Goal: Task Accomplishment & Management: Manage account settings

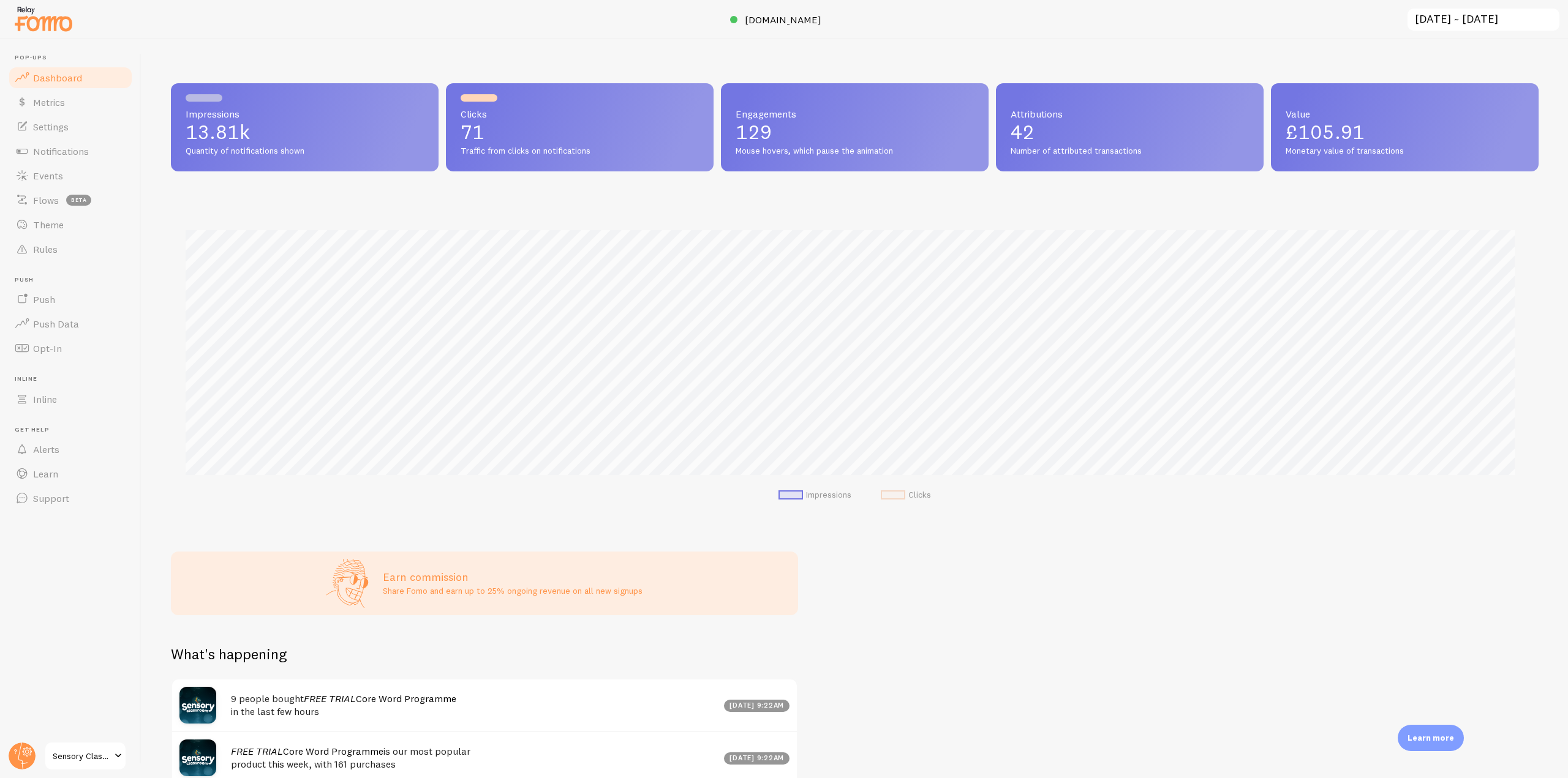
scroll to position [321, 1359]
click at [22, 752] on circle at bounding box center [22, 756] width 27 height 27
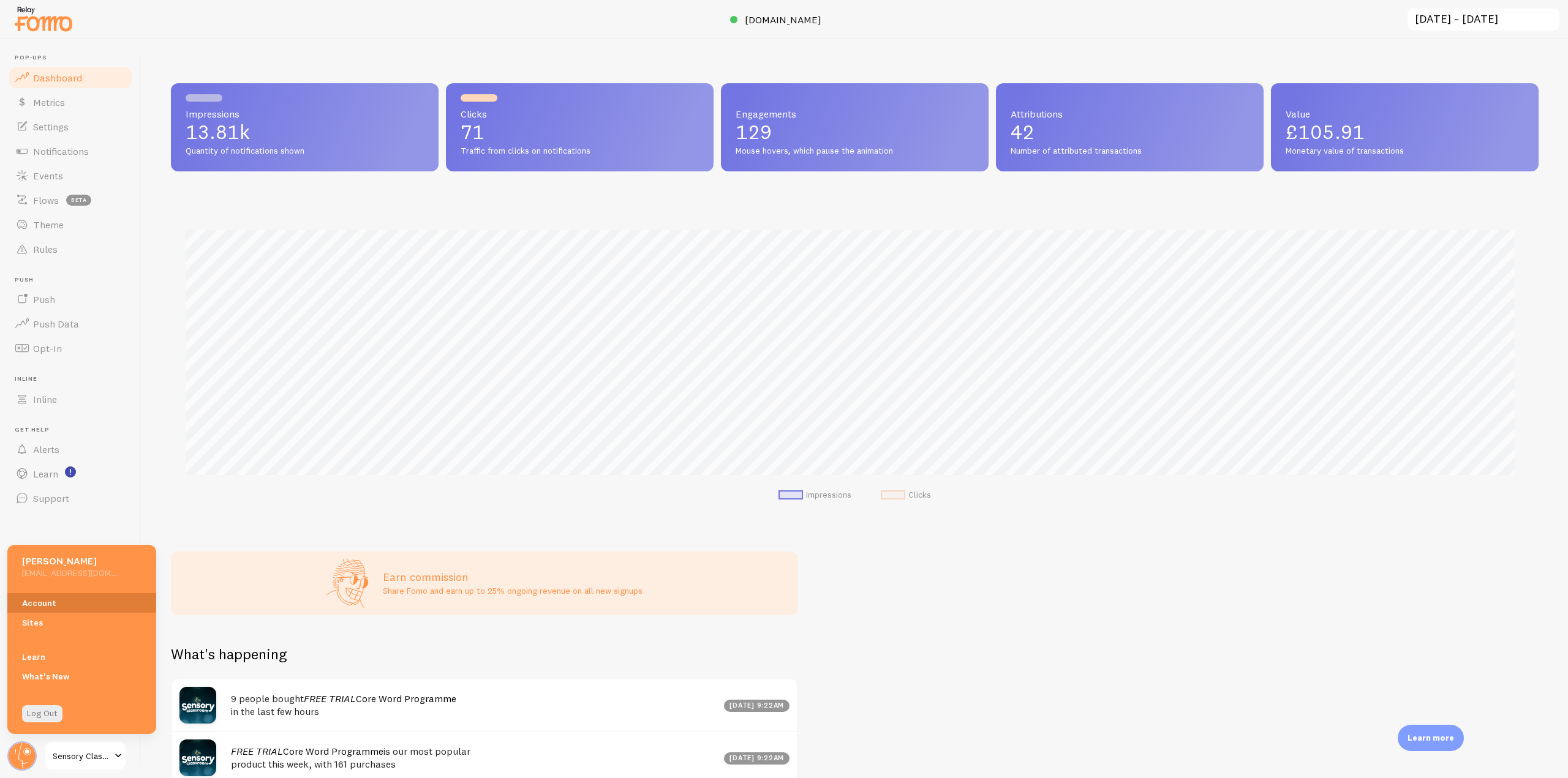
click at [37, 606] on link "Account" at bounding box center [81, 603] width 149 height 20
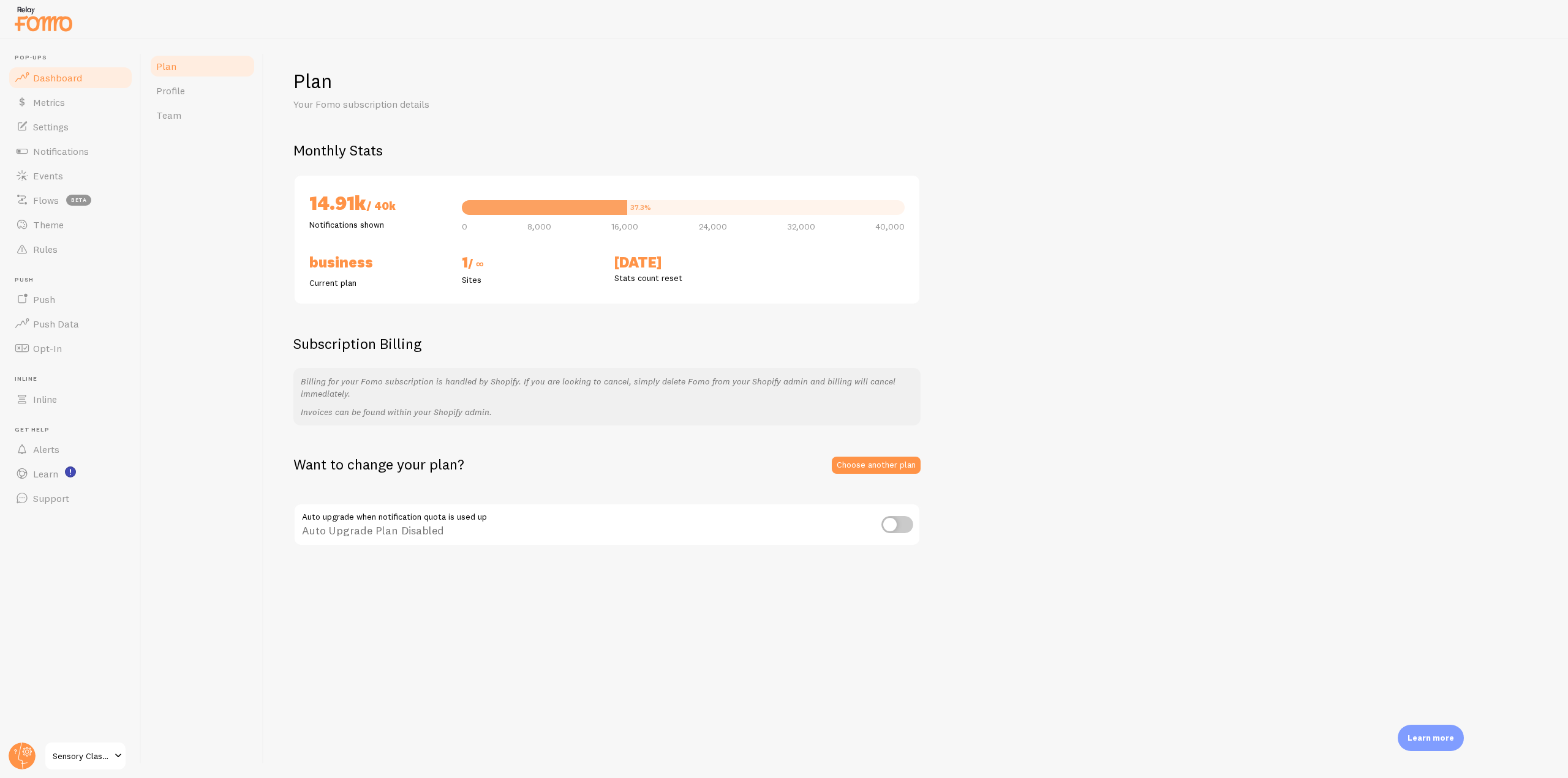
click at [98, 83] on link "Dashboard" at bounding box center [70, 77] width 126 height 24
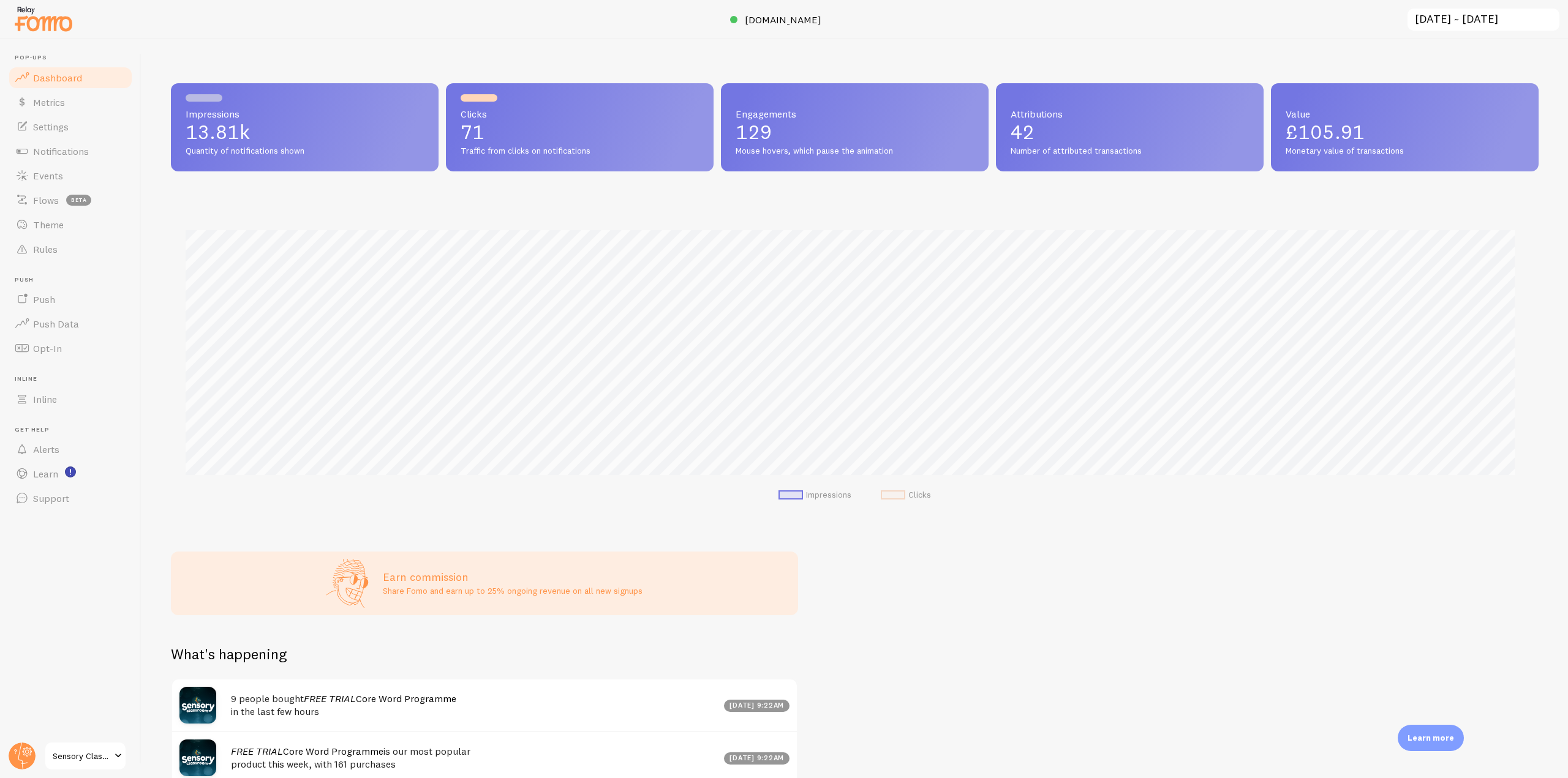
scroll to position [321, 1359]
click at [79, 117] on link "Settings" at bounding box center [70, 127] width 126 height 24
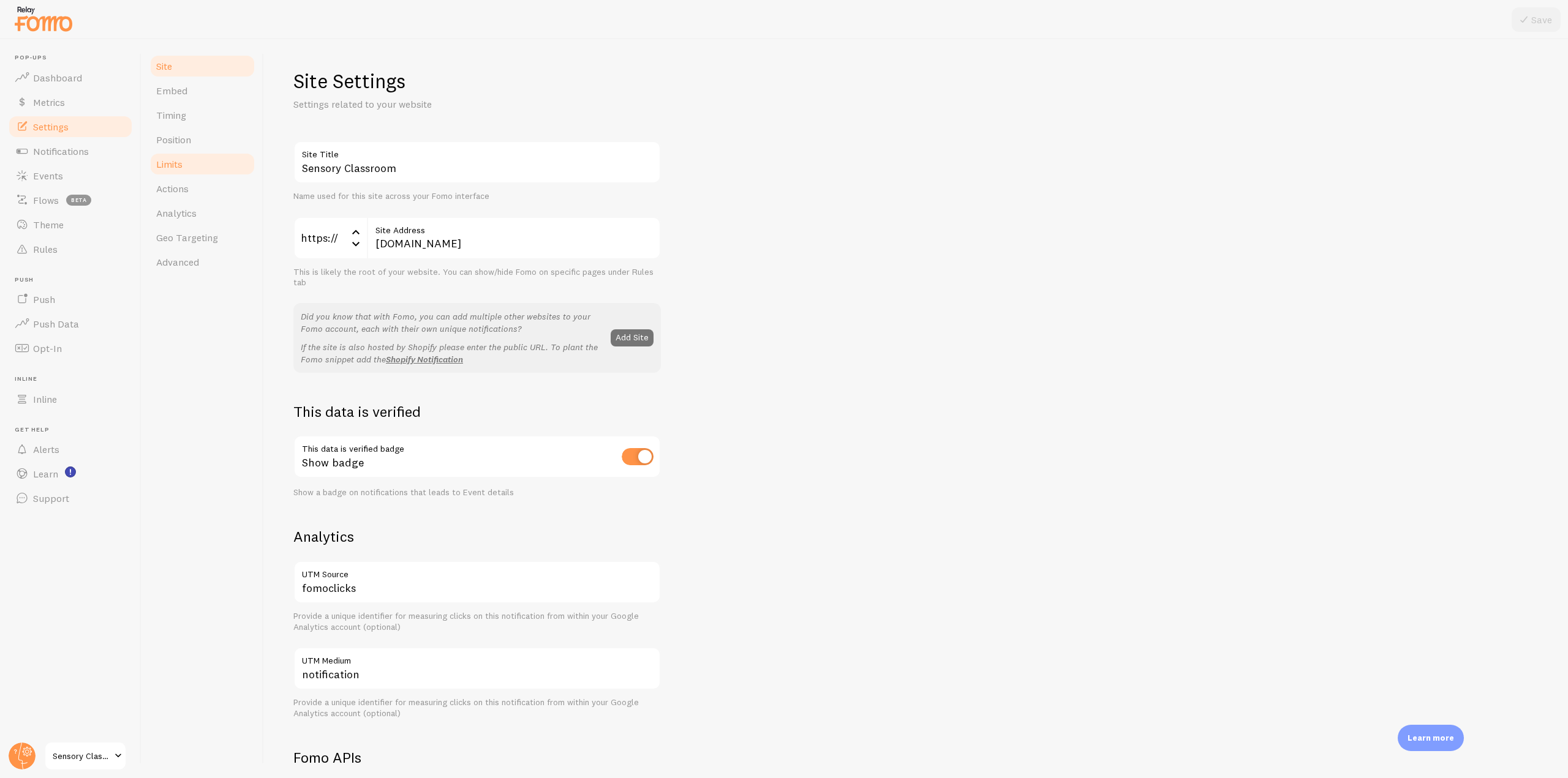
click at [188, 152] on link "Limits" at bounding box center [202, 163] width 107 height 24
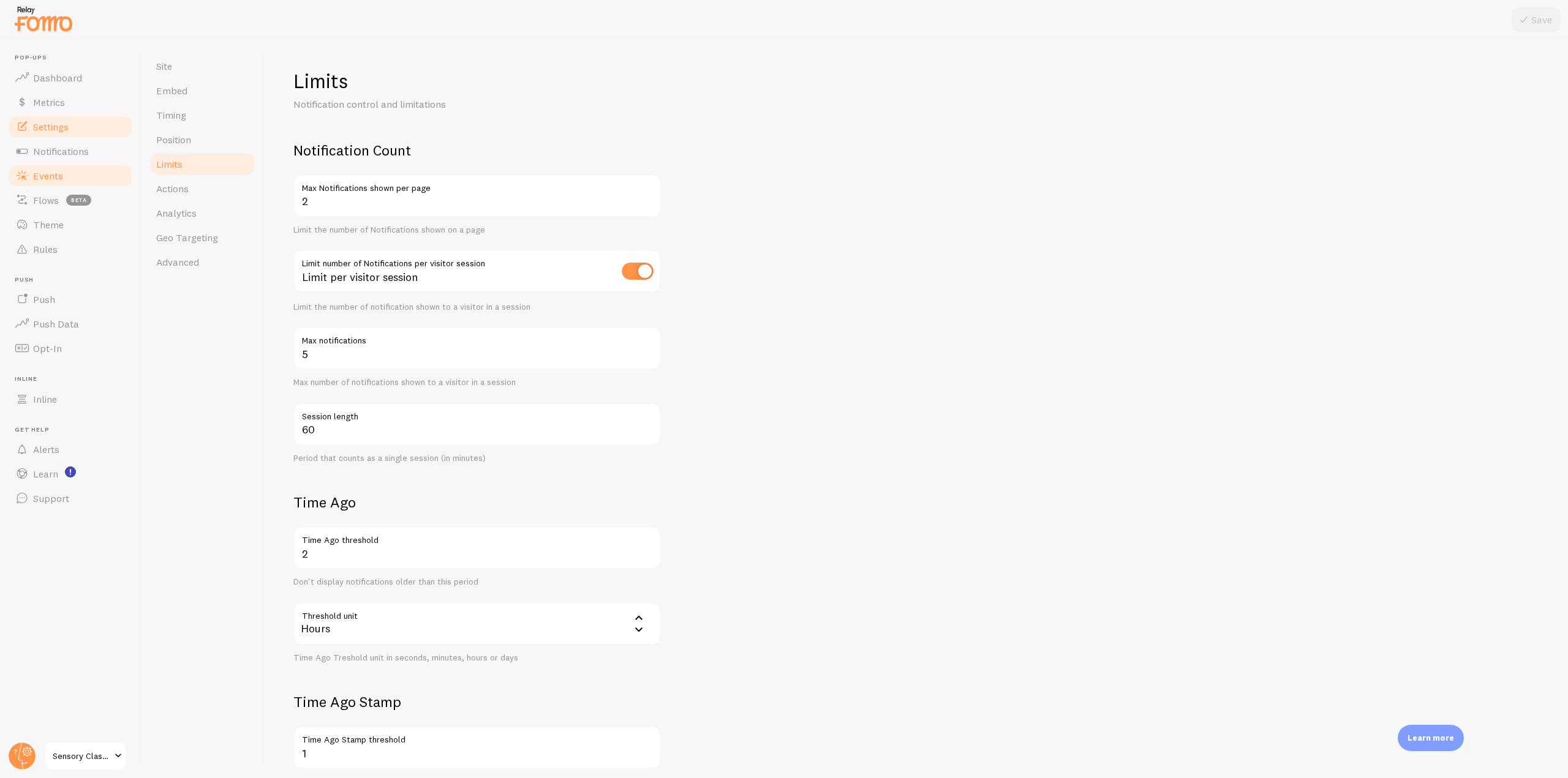
click at [78, 177] on link "Events" at bounding box center [70, 175] width 126 height 24
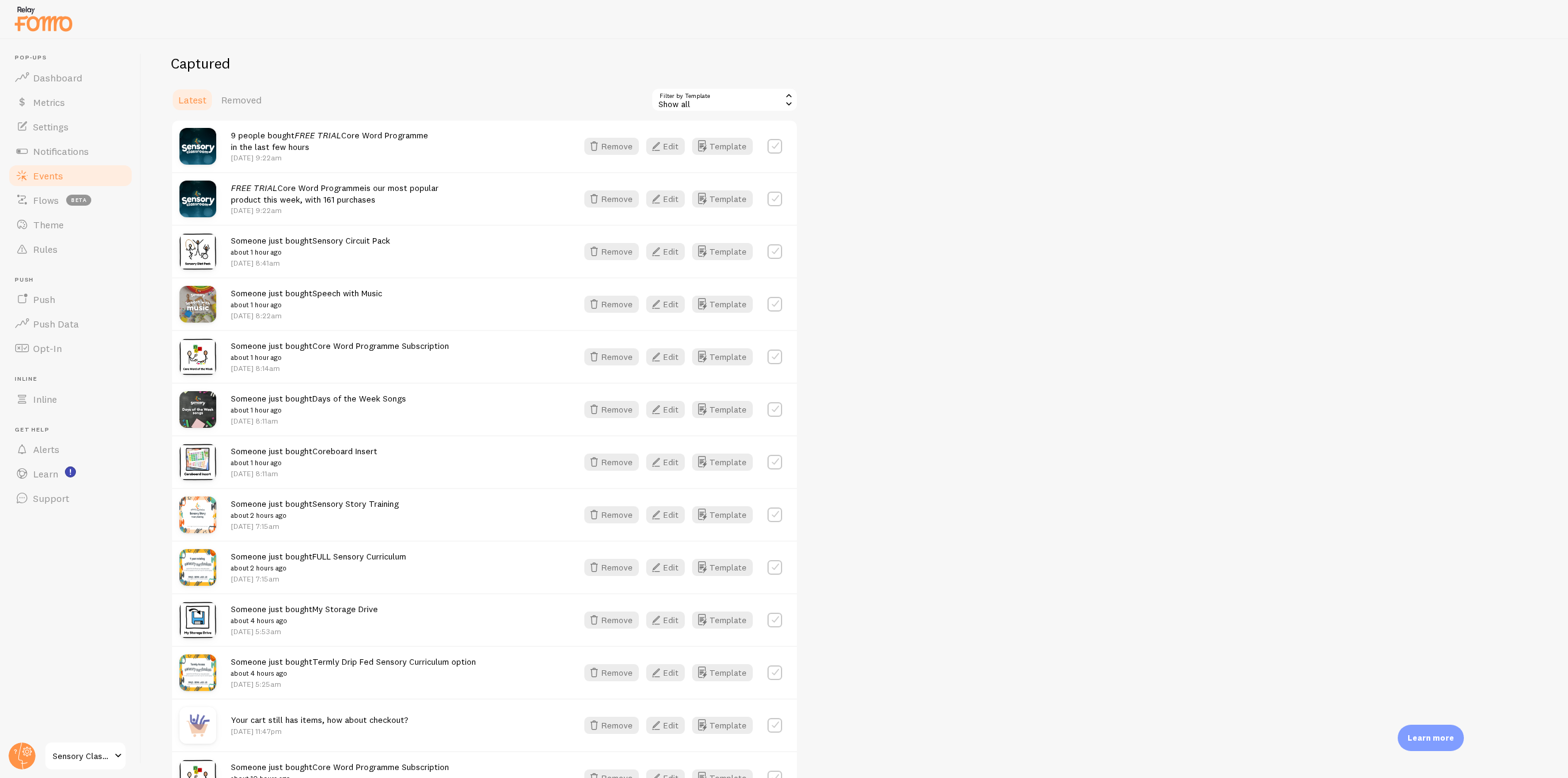
scroll to position [306, 0]
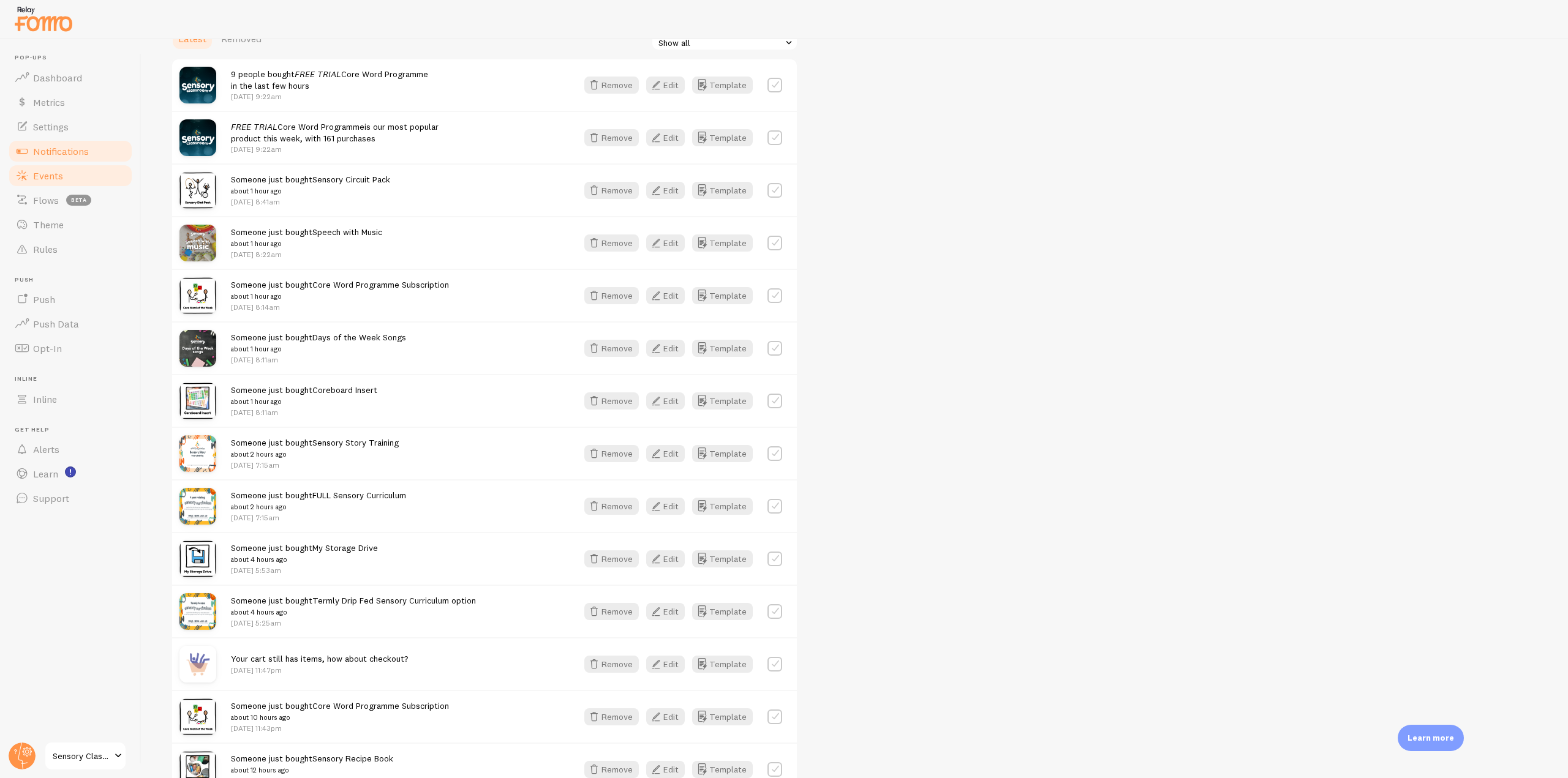
click at [87, 147] on span "Notifications" at bounding box center [61, 152] width 56 height 13
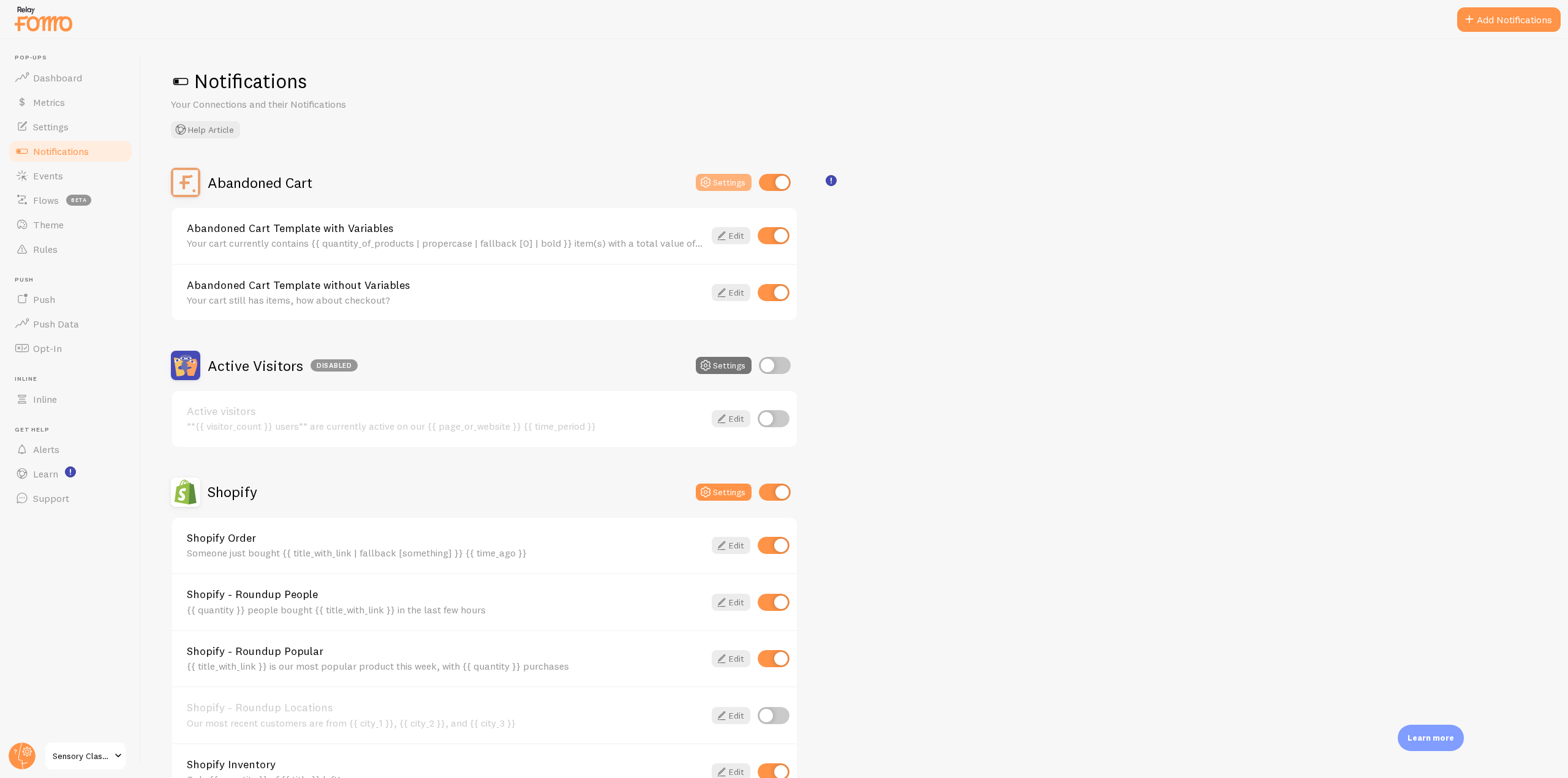
click at [707, 182] on icon at bounding box center [705, 182] width 15 height 15
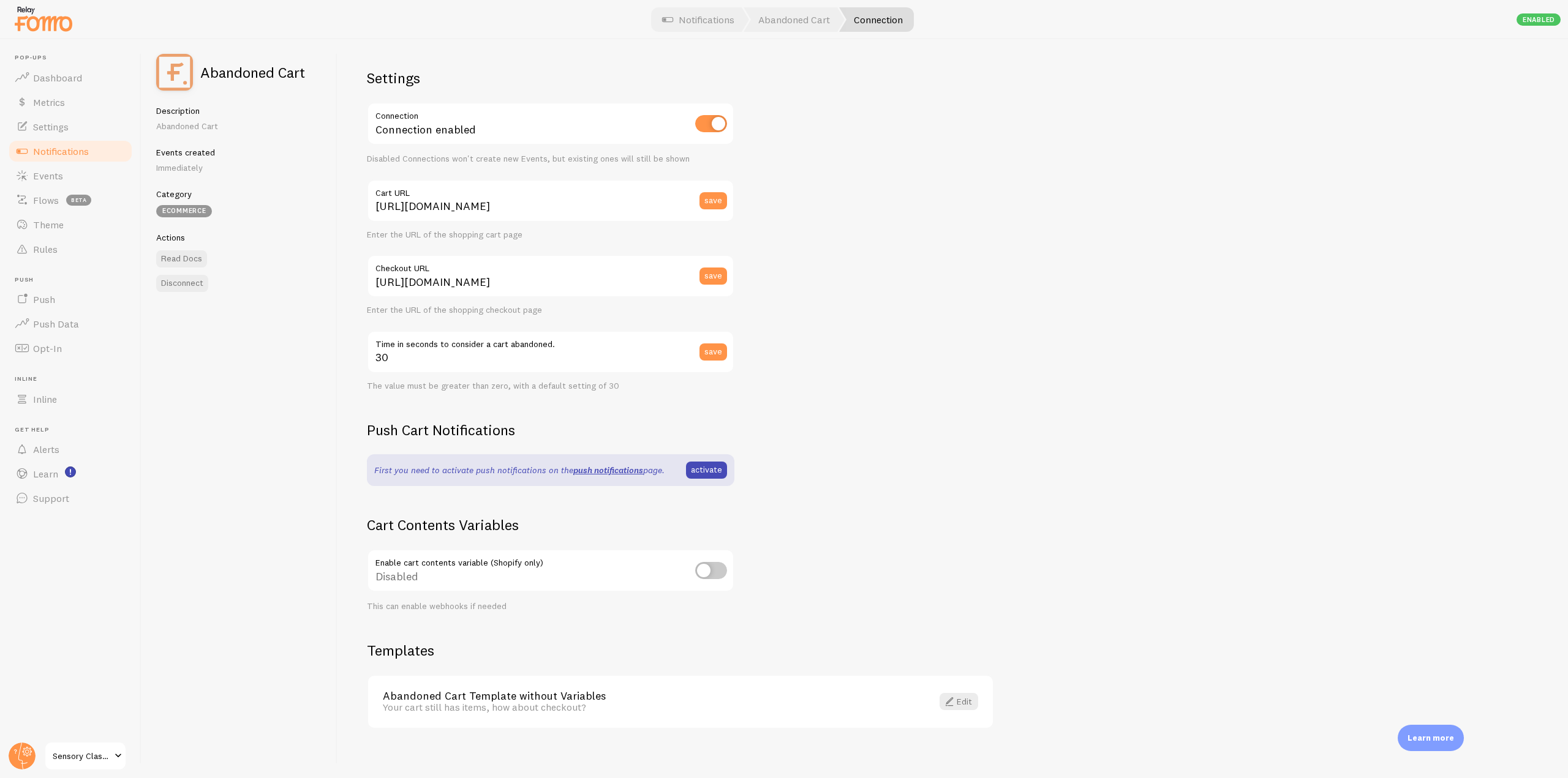
click at [713, 567] on input "checkbox" at bounding box center [711, 571] width 32 height 17
checkbox input "true"
click at [62, 143] on link "Notifications" at bounding box center [70, 151] width 126 height 24
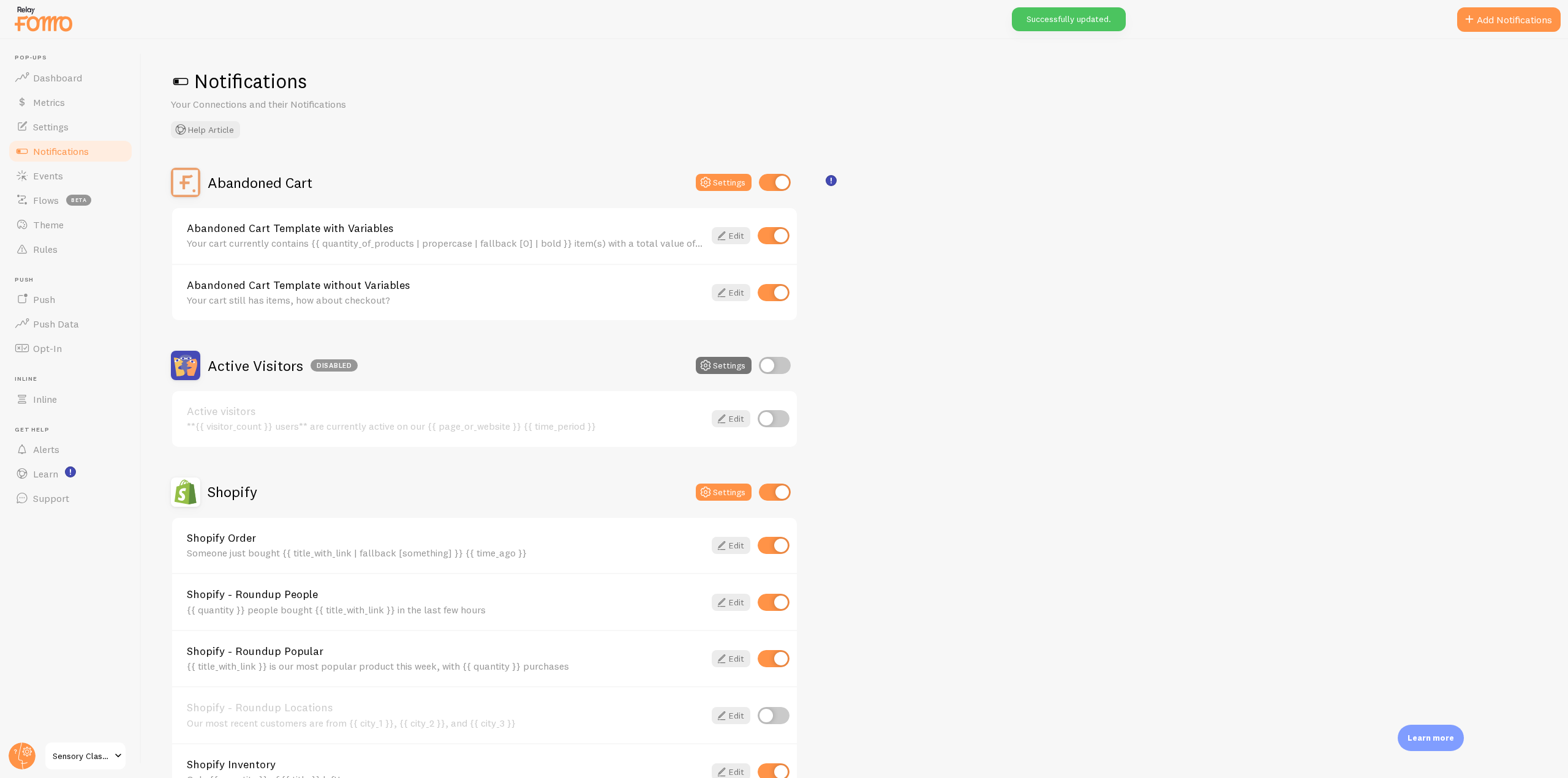
scroll to position [184, 0]
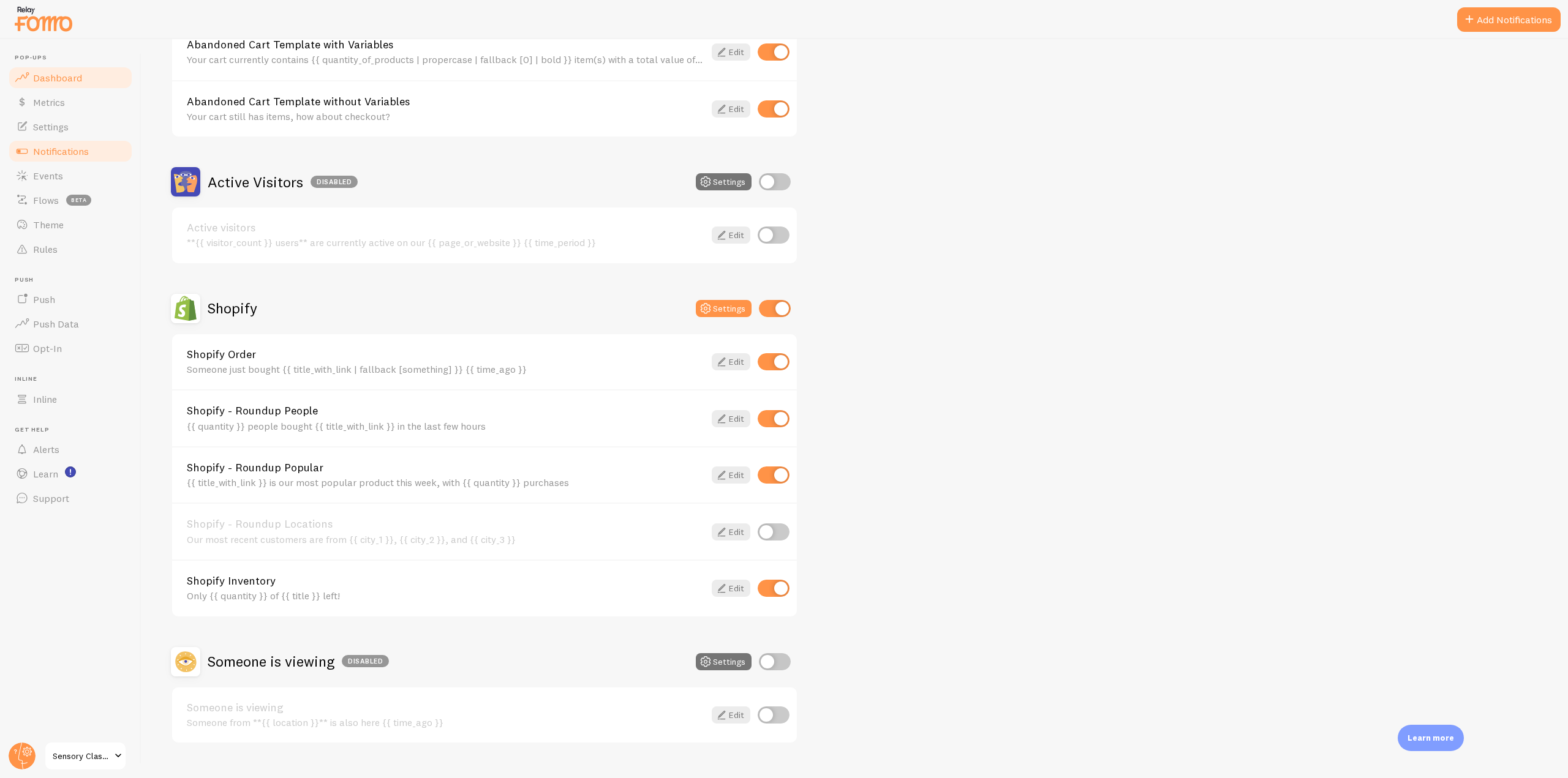
click at [73, 87] on link "Dashboard" at bounding box center [70, 77] width 126 height 24
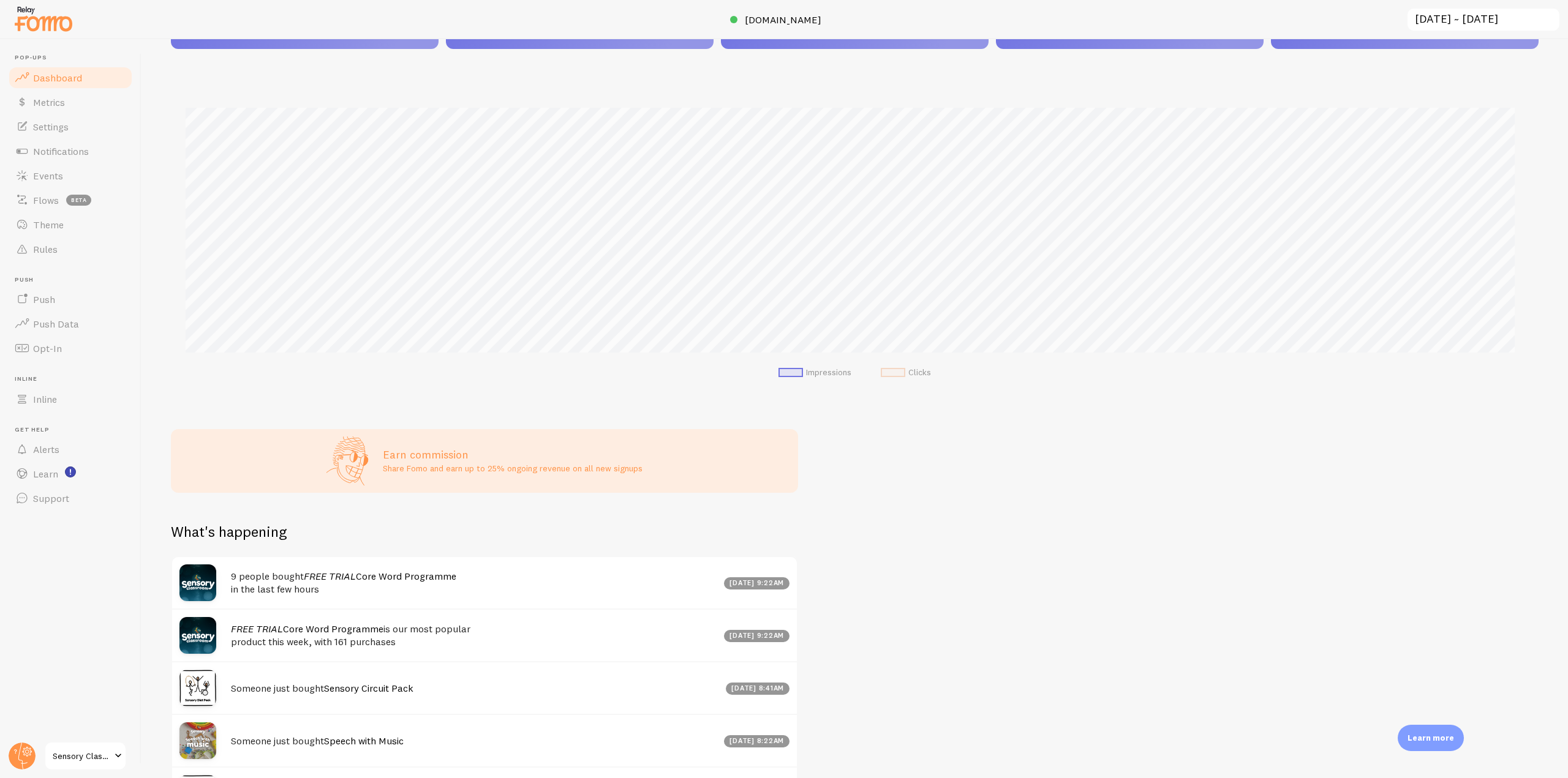
scroll to position [184, 0]
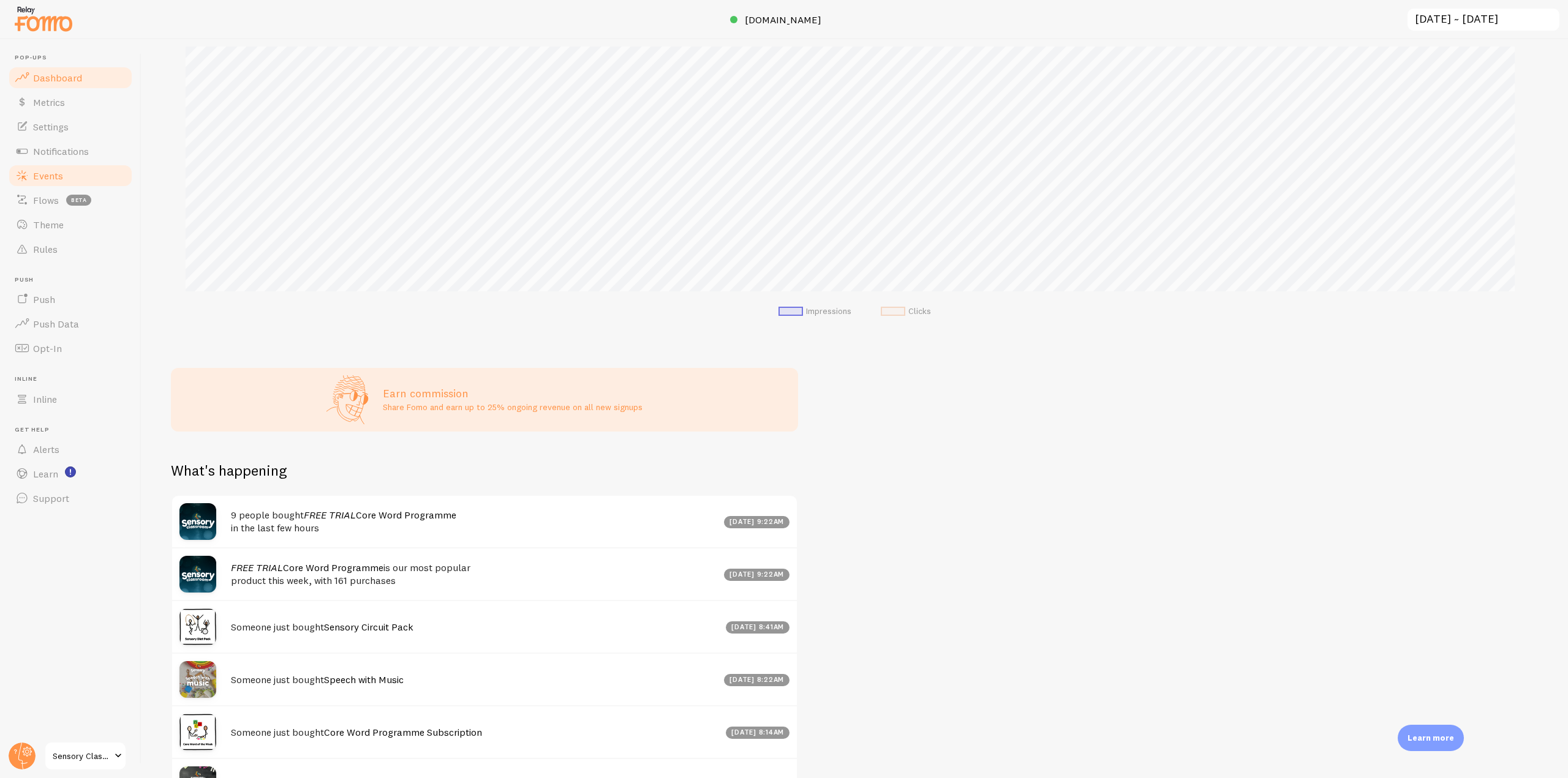
click at [57, 178] on span "Events" at bounding box center [48, 176] width 30 height 13
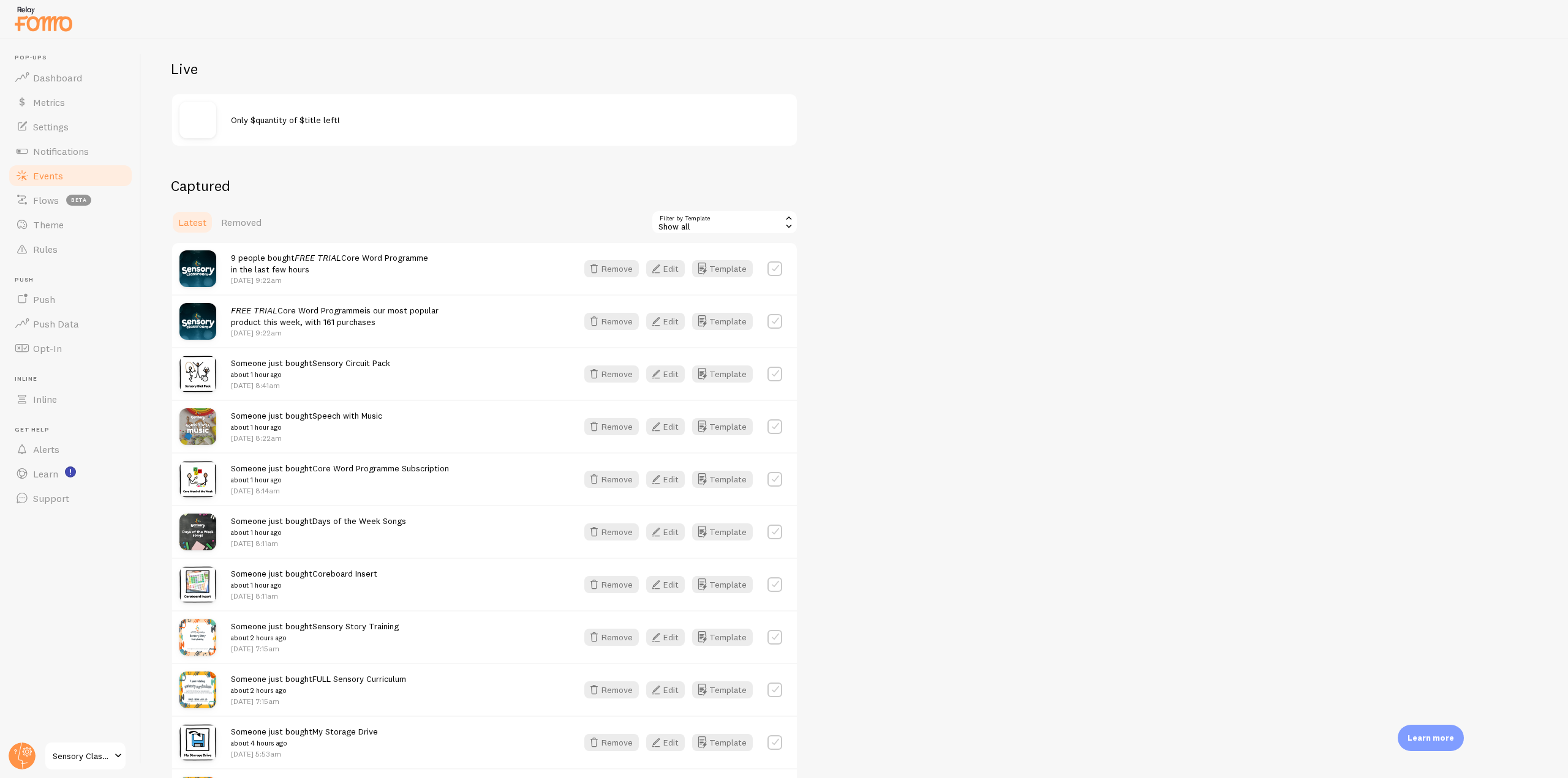
scroll to position [184, 0]
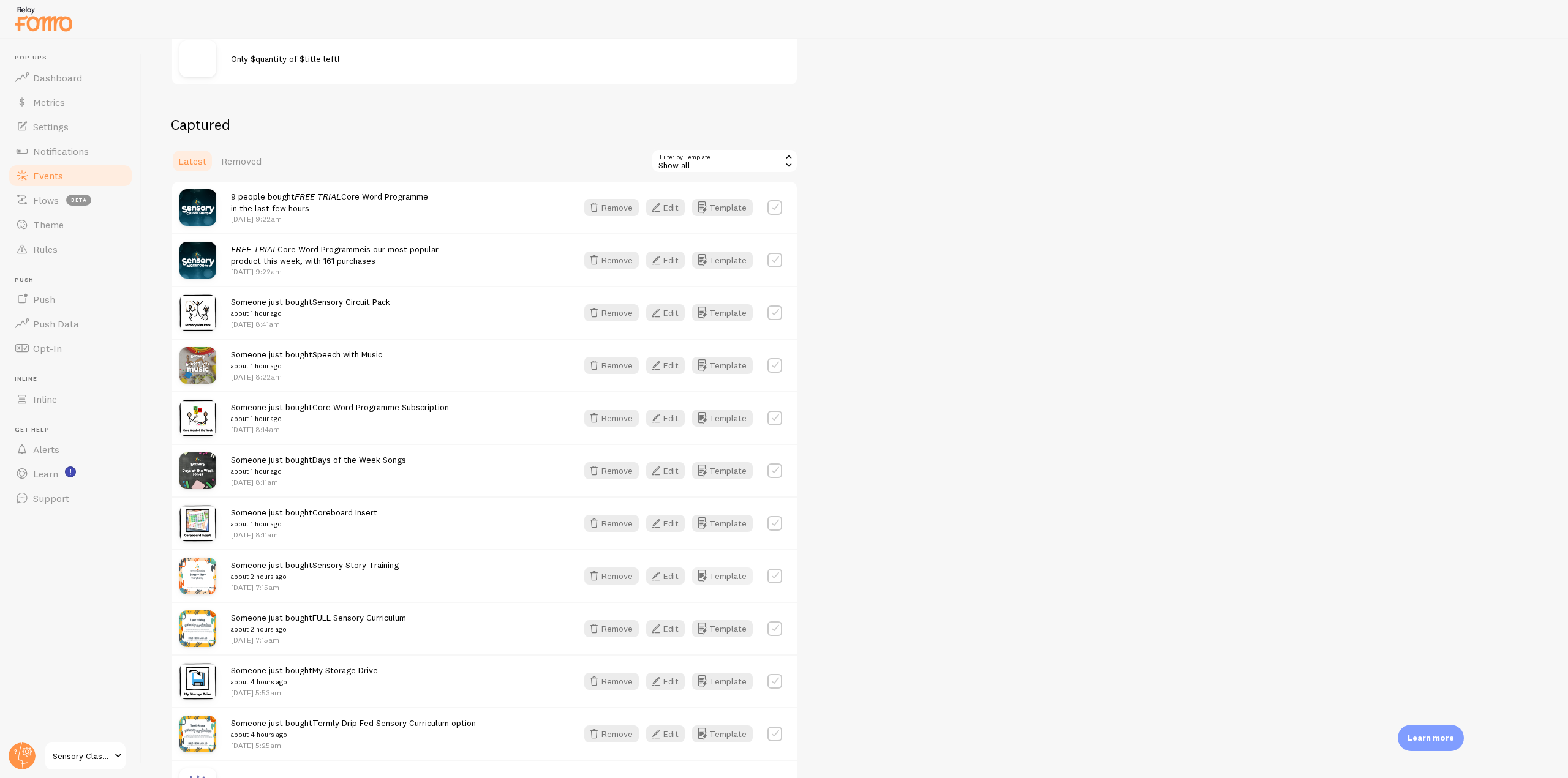
click at [730, 579] on button "Template" at bounding box center [722, 576] width 61 height 17
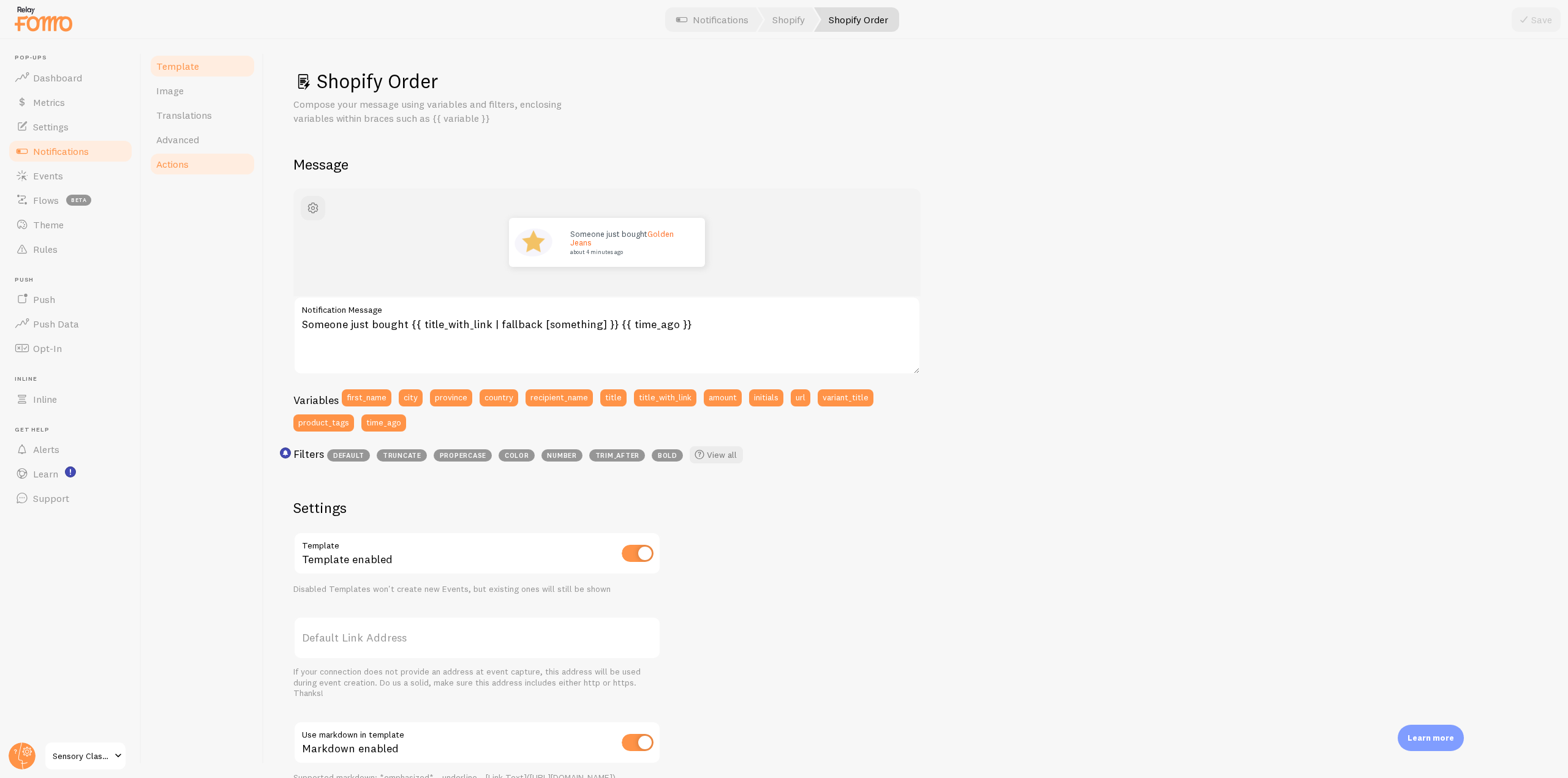
click at [175, 162] on span "Actions" at bounding box center [172, 164] width 32 height 13
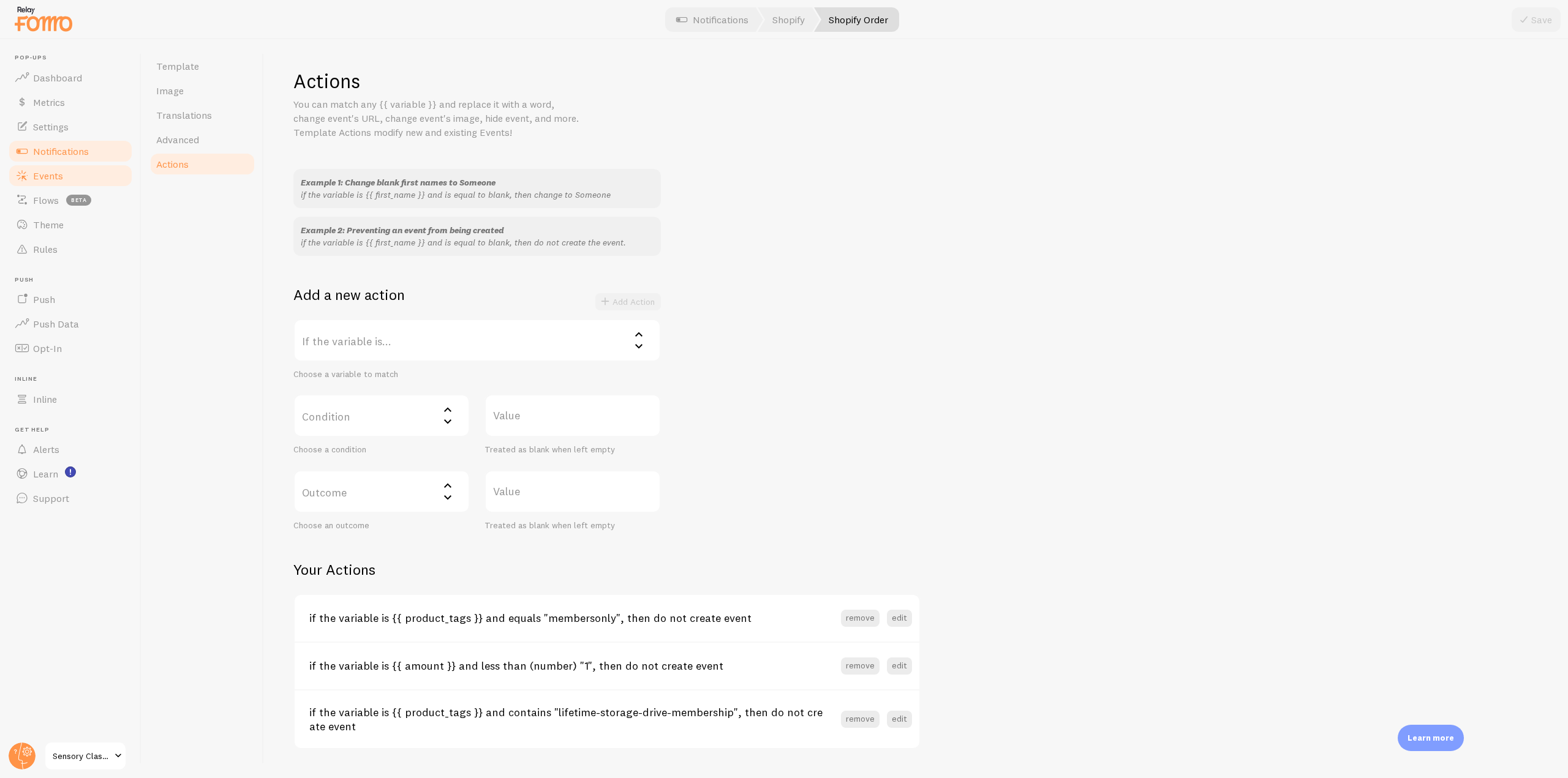
click at [72, 182] on link "Events" at bounding box center [70, 175] width 126 height 24
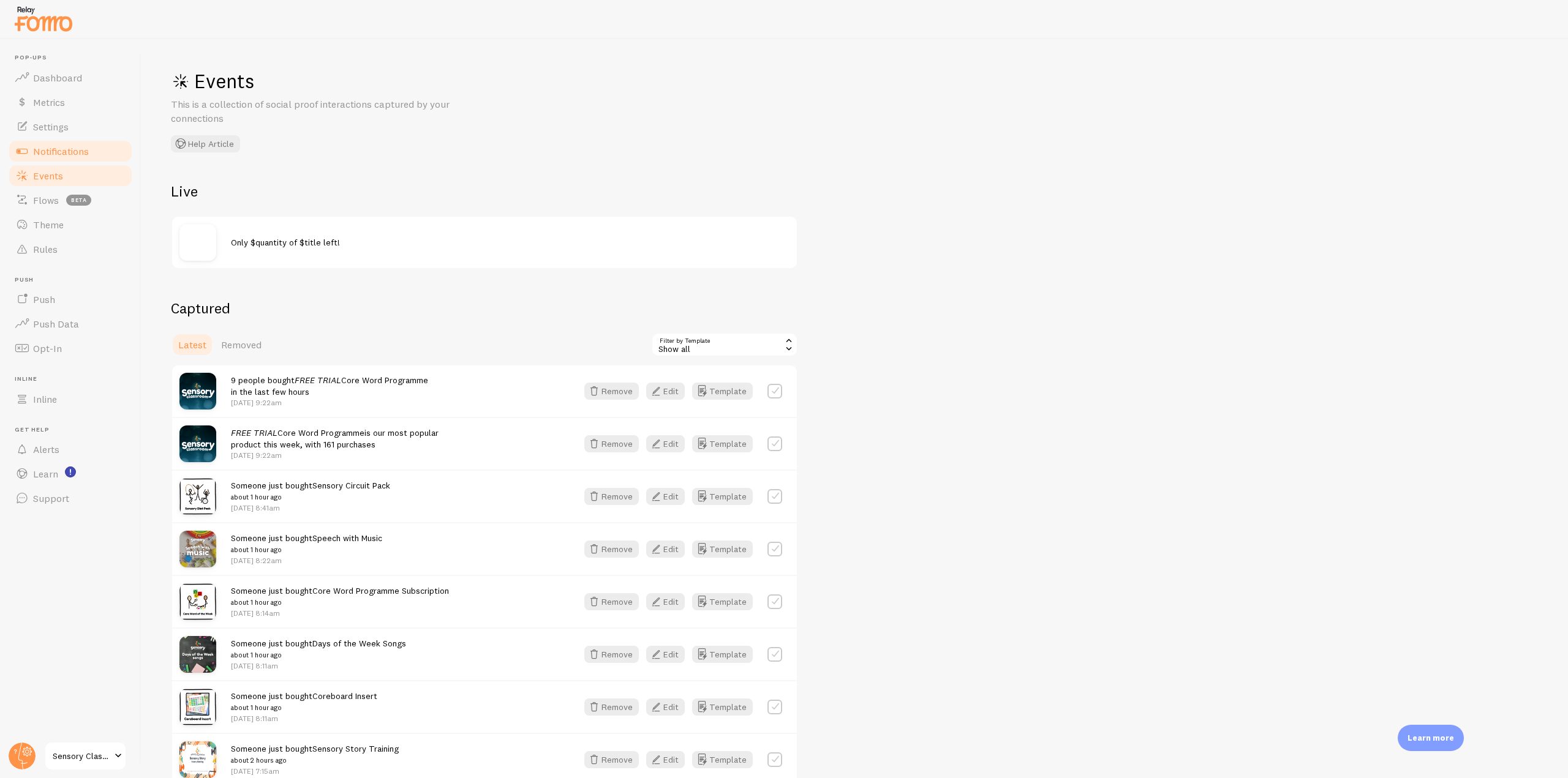
click at [50, 148] on span "Notifications" at bounding box center [61, 152] width 56 height 13
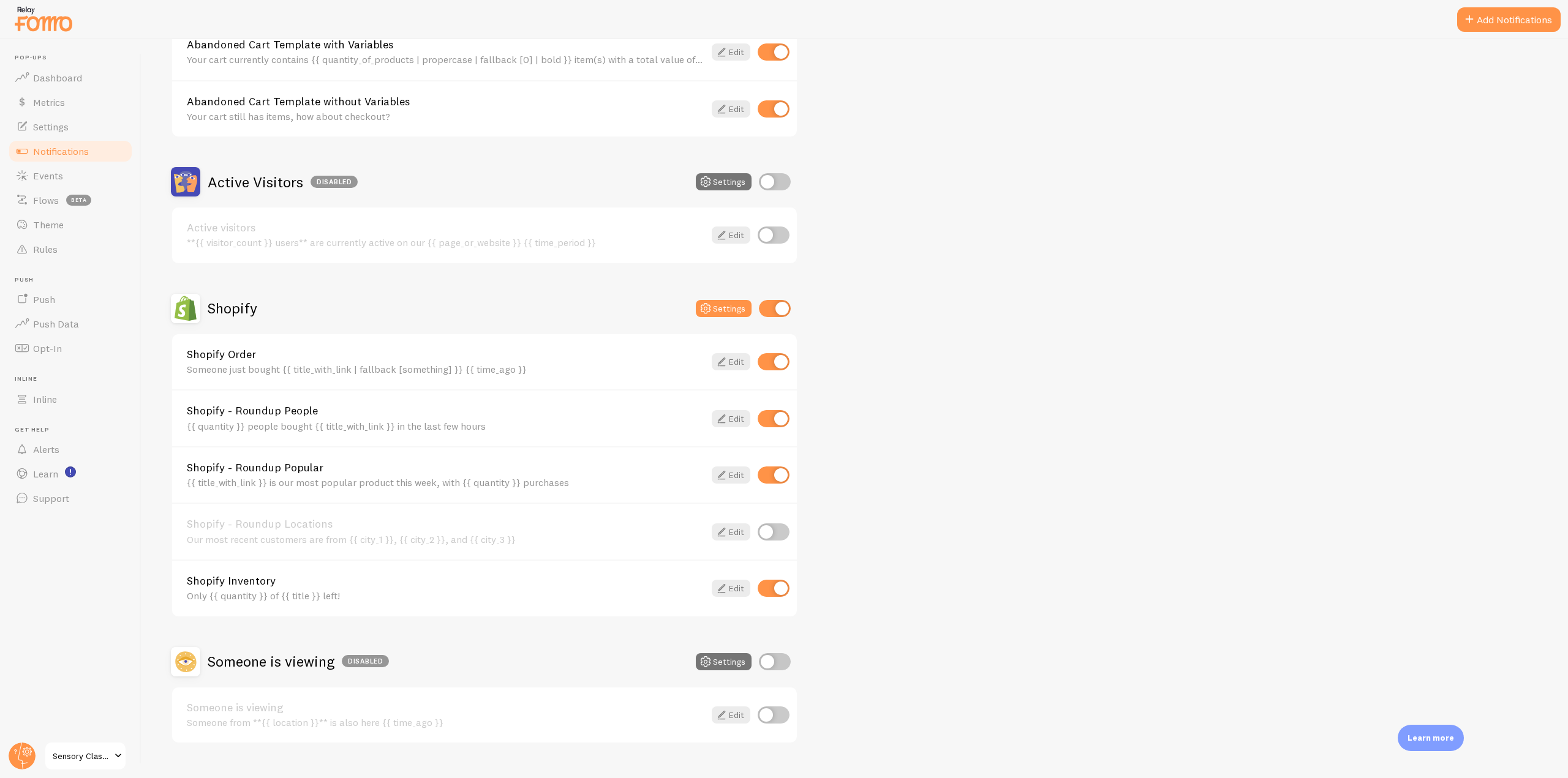
scroll to position [208, 0]
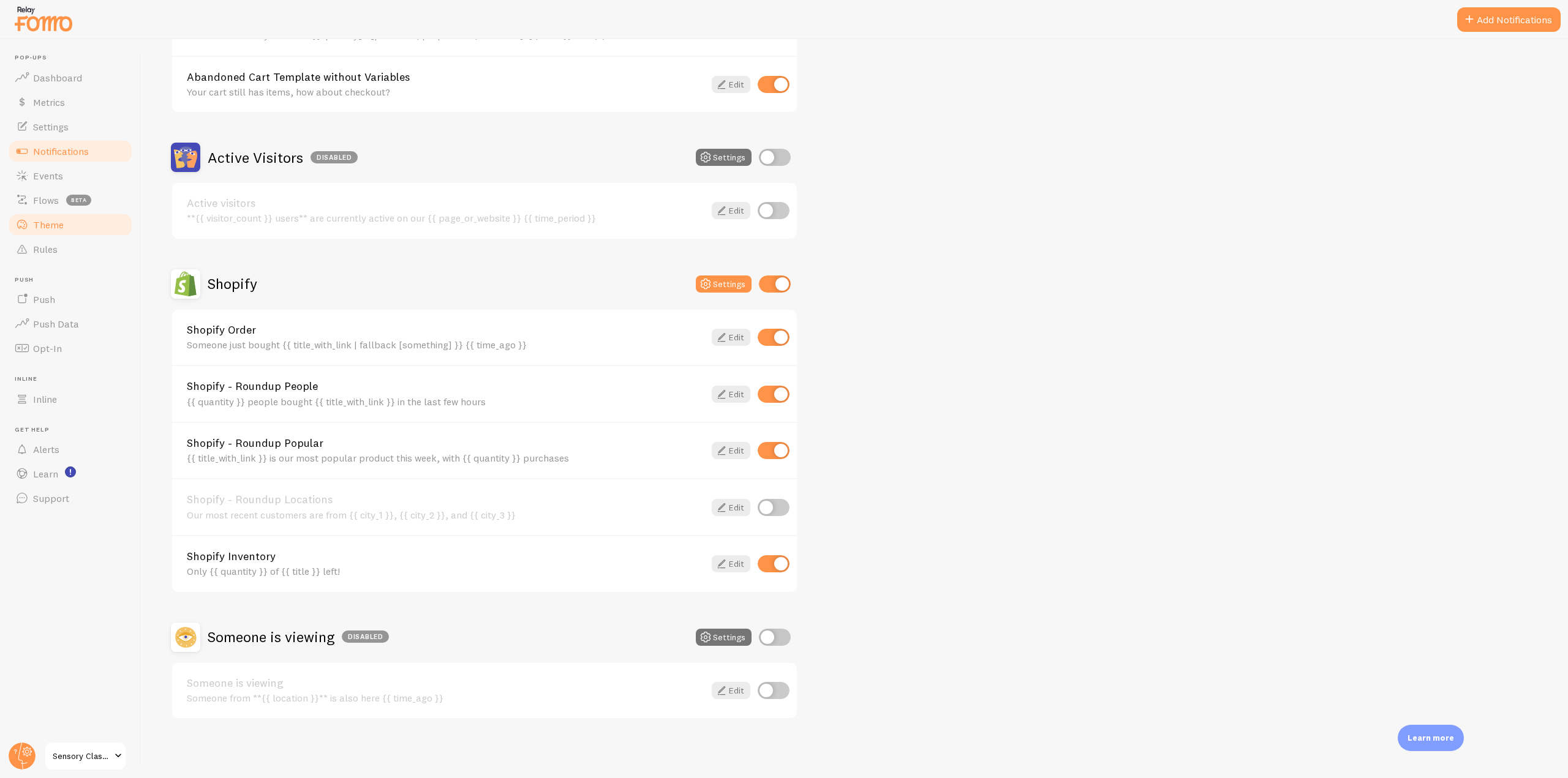
click at [62, 232] on link "Theme" at bounding box center [70, 224] width 126 height 24
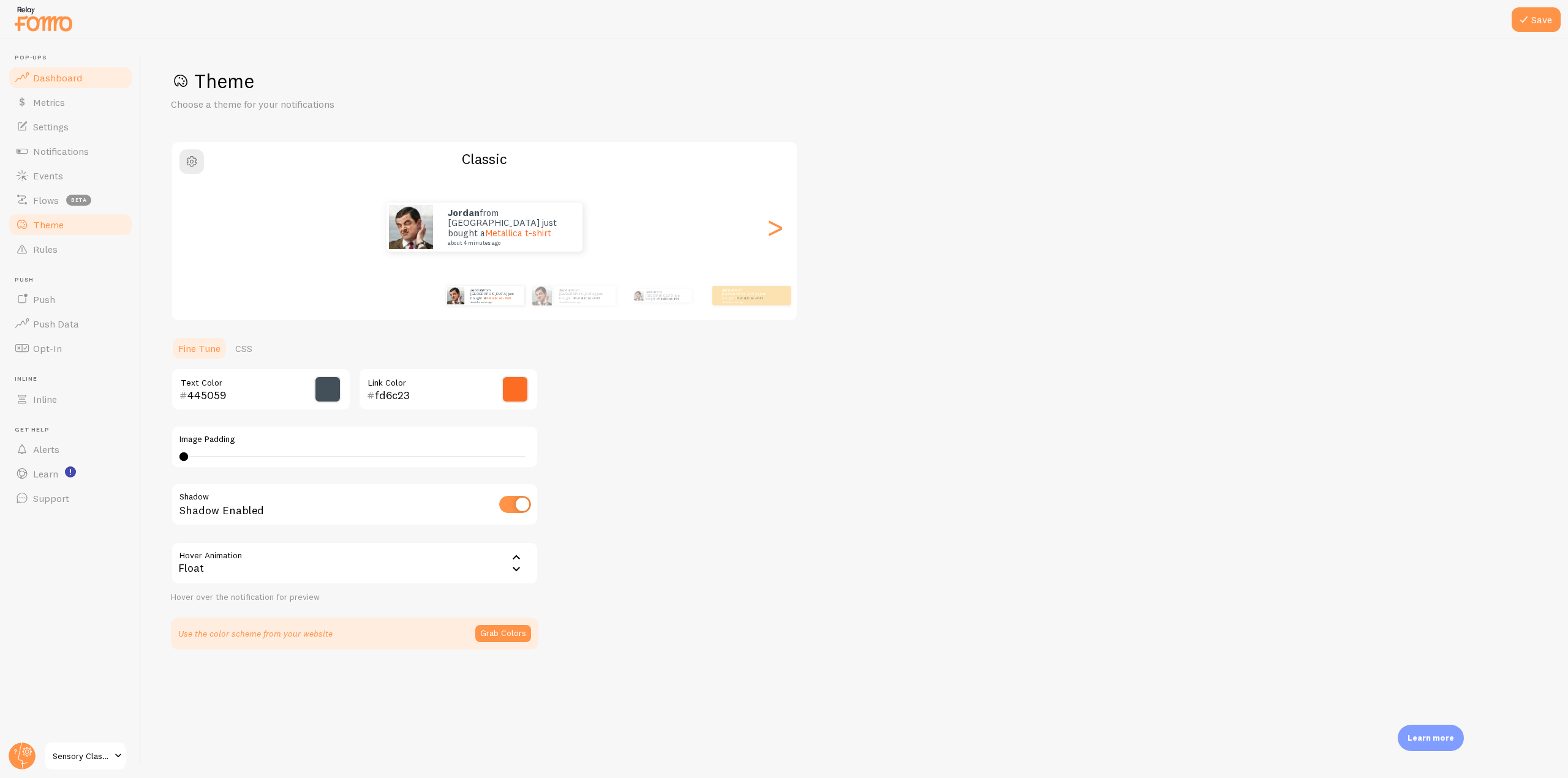
click at [70, 75] on span "Dashboard" at bounding box center [57, 78] width 49 height 13
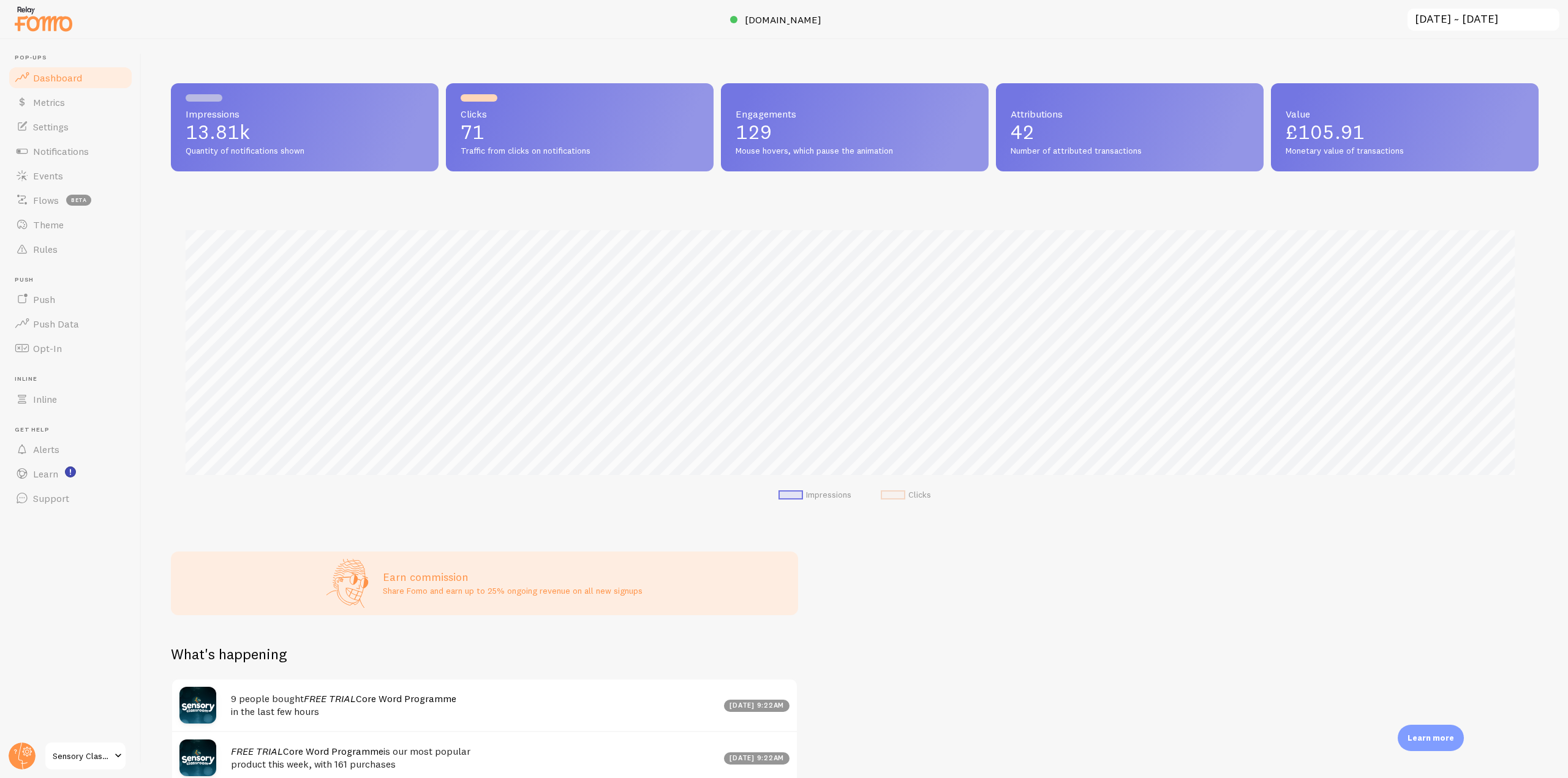
scroll to position [321, 1359]
